Goal: Find specific page/section: Find specific page/section

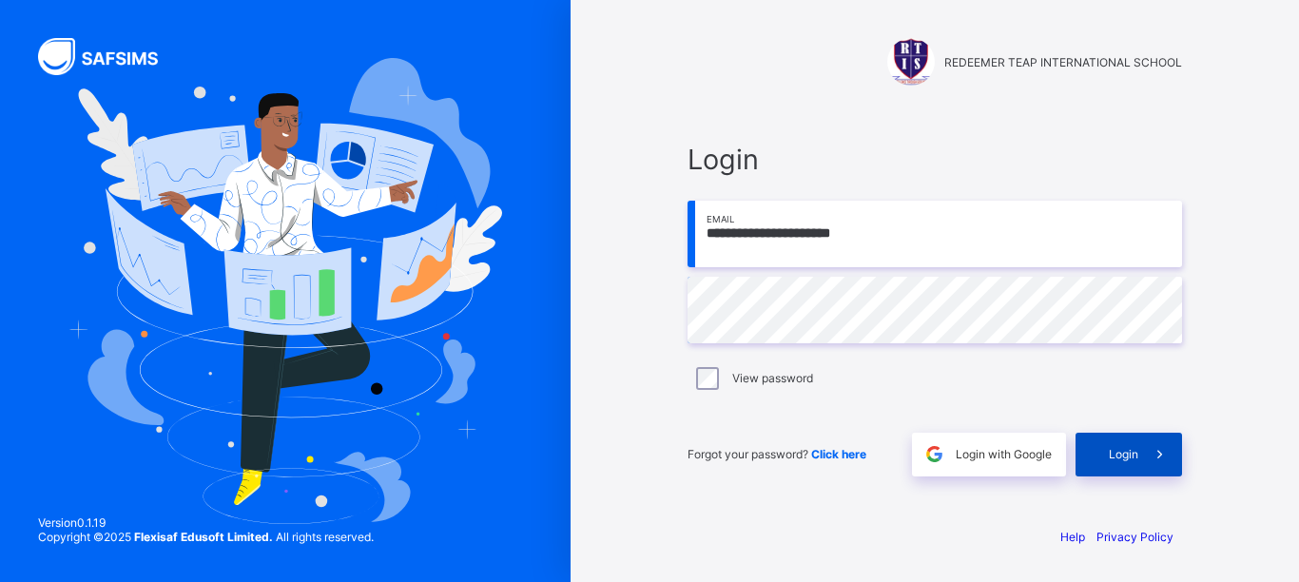
click at [1141, 449] on span at bounding box center [1160, 455] width 44 height 44
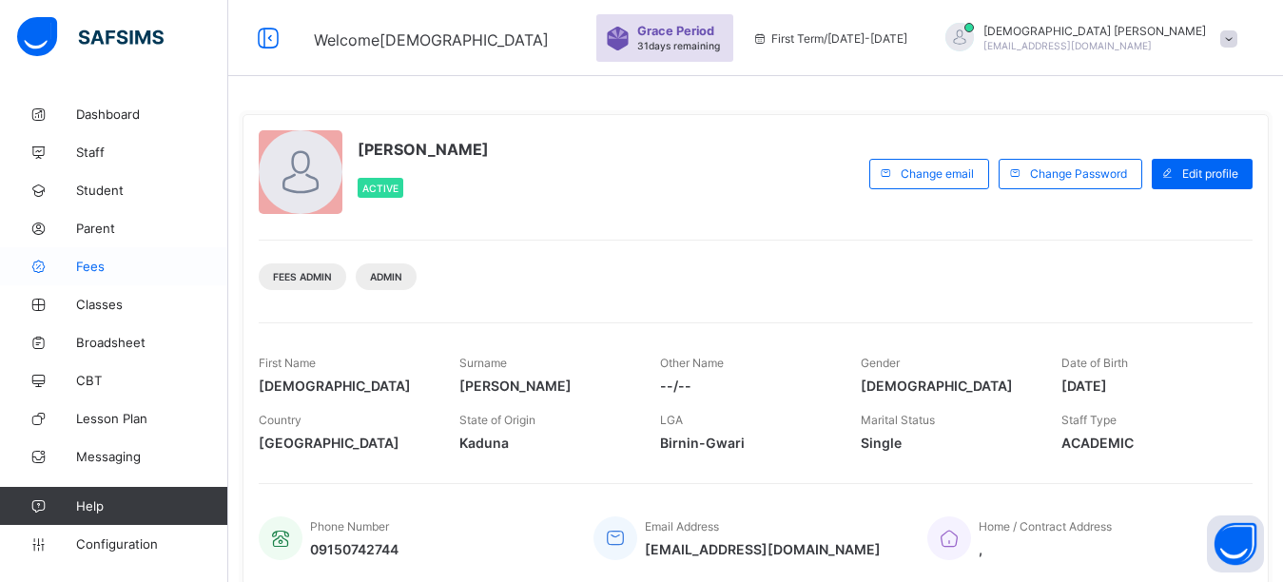
click at [130, 265] on span "Fees" at bounding box center [152, 266] width 152 height 15
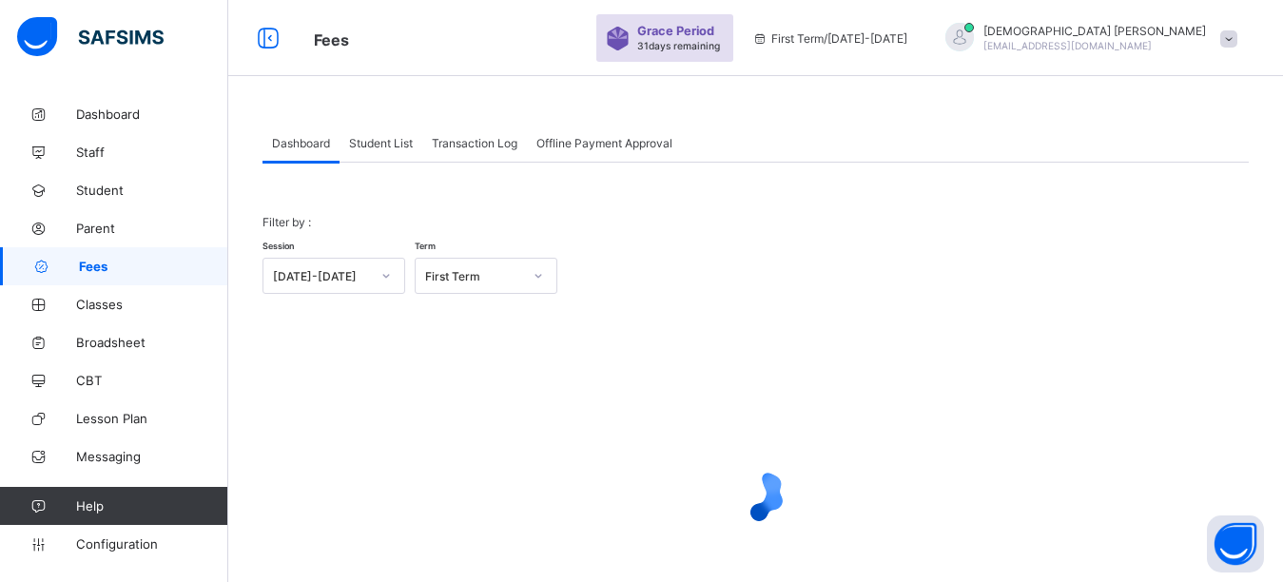
click at [397, 142] on span "Student List" at bounding box center [381, 143] width 64 height 14
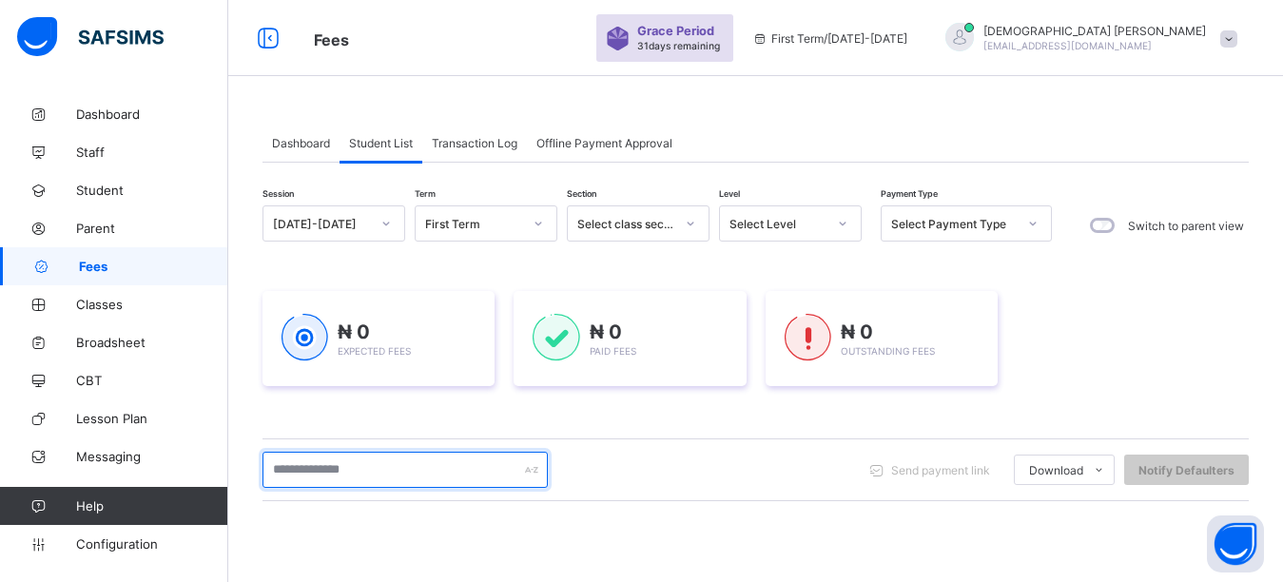
click at [318, 468] on input "text" at bounding box center [404, 470] width 285 height 36
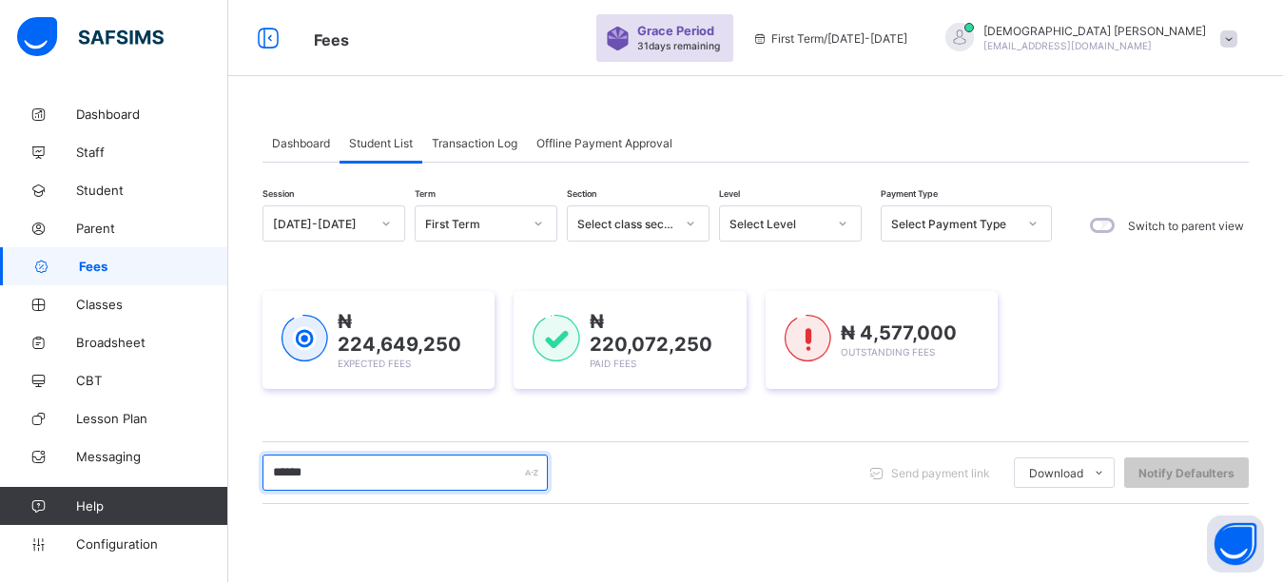
type input "******"
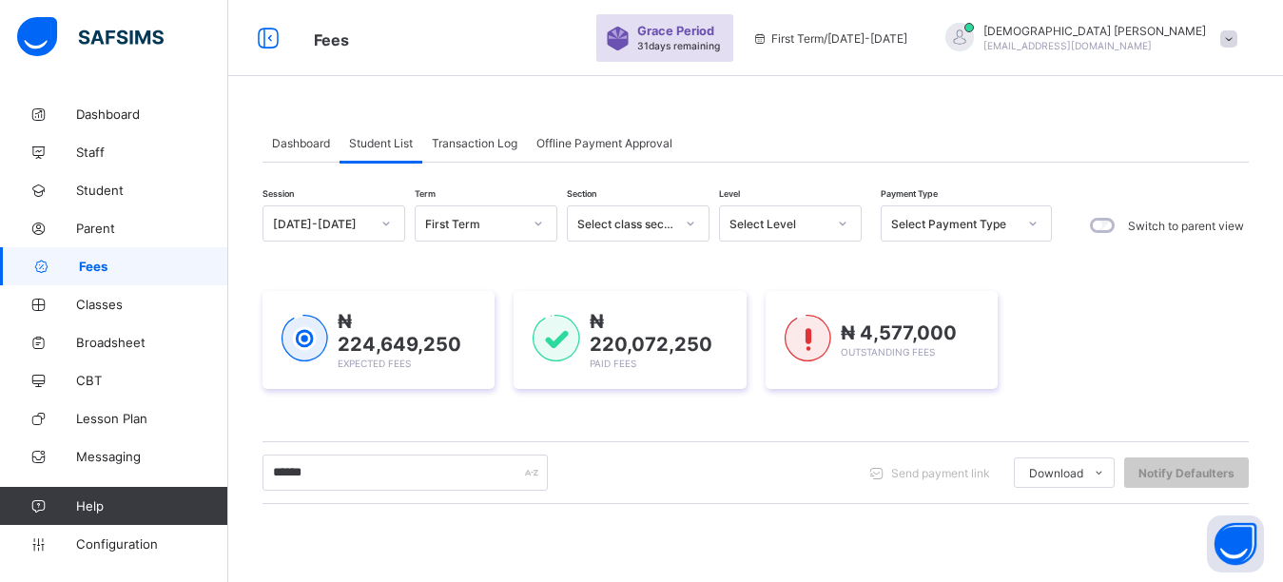
click at [332, 404] on div "₦ 224,649,250 Expected Fees ₦ 220,072,250 Paid Fees ₦ 4,577,000 Outstanding Fees" at bounding box center [755, 339] width 986 height 155
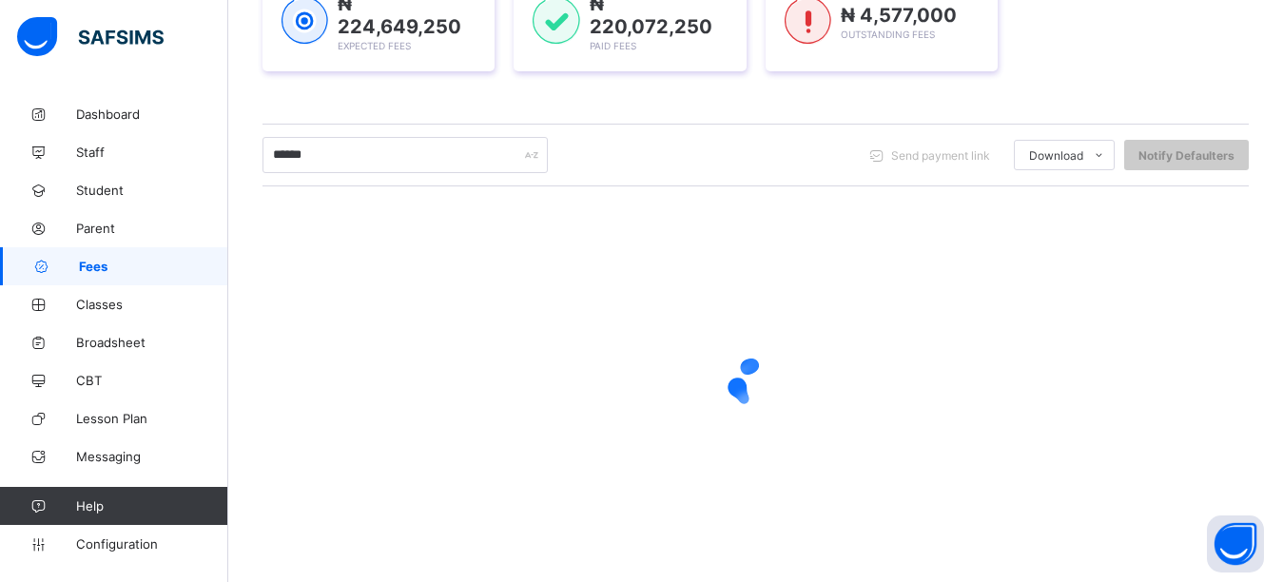
scroll to position [329, 0]
